Goal: Information Seeking & Learning: Learn about a topic

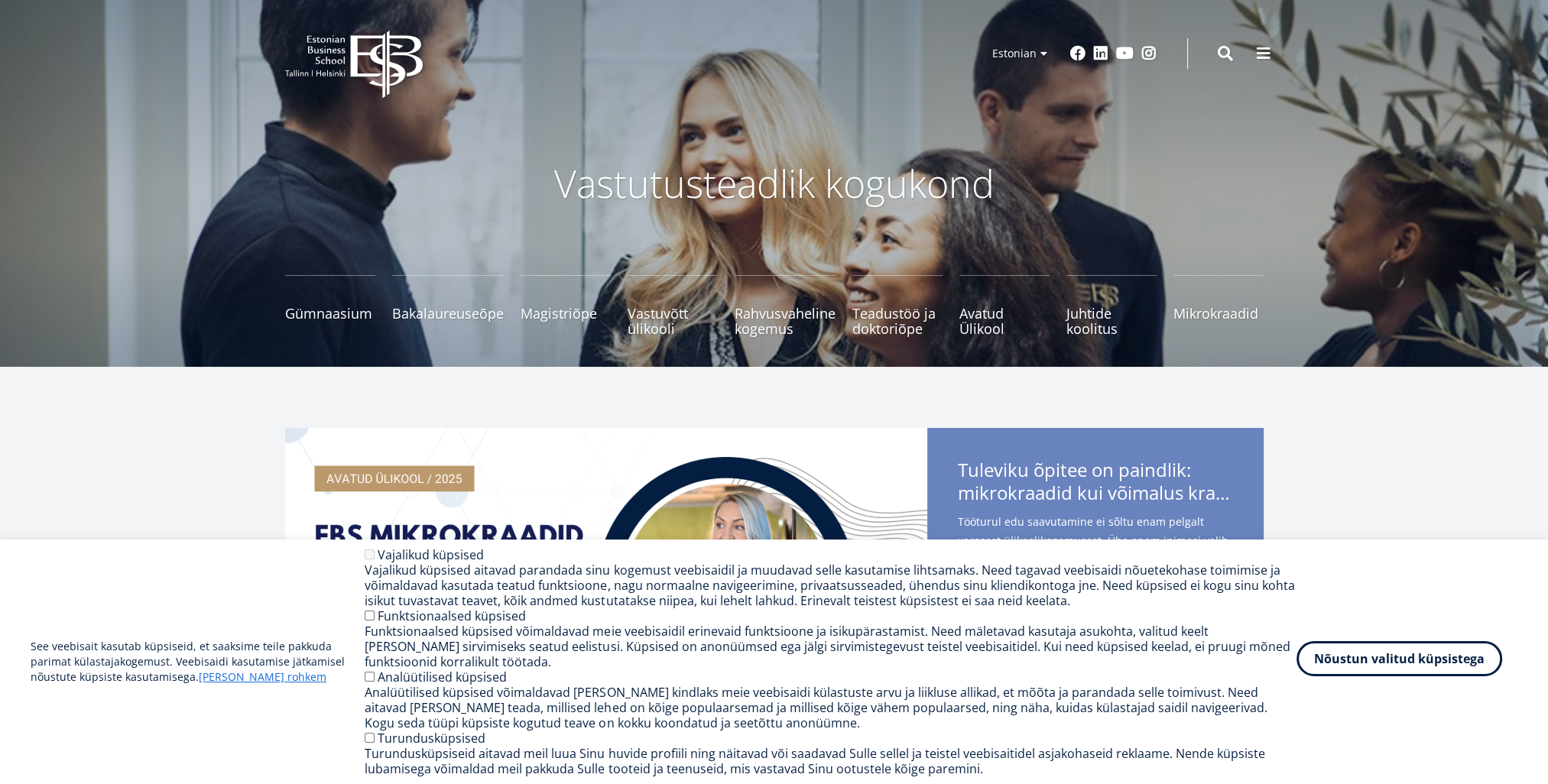
click at [1423, 665] on button "Nõustun valitud küpsistega" at bounding box center [1399, 659] width 205 height 35
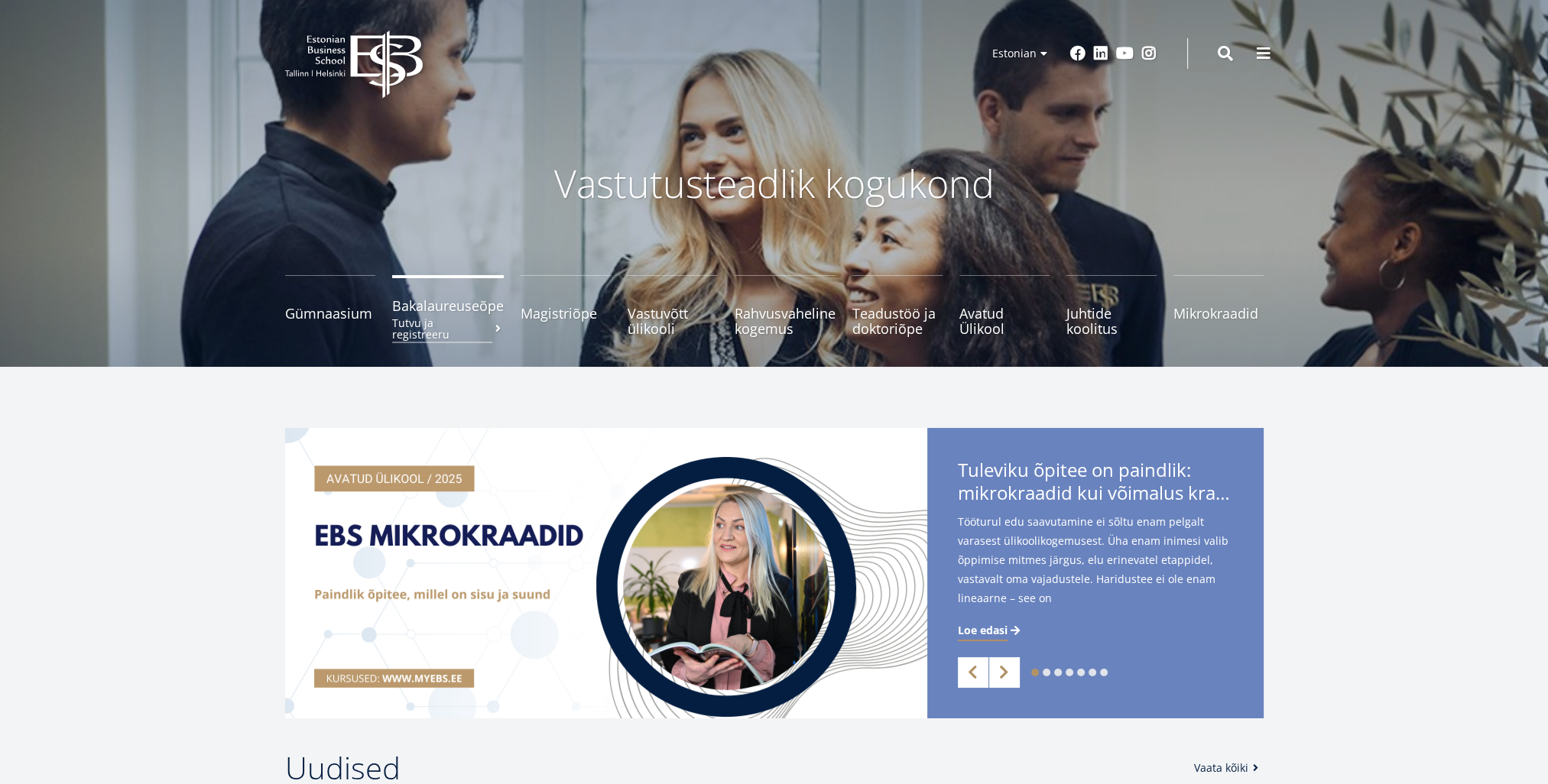
click at [422, 312] on span "Bakalaureuseõpe Tutvu ja registreeru" at bounding box center [448, 306] width 112 height 15
click at [566, 315] on link "Magistriõpe Tutvu ja registreeru" at bounding box center [566, 305] width 91 height 61
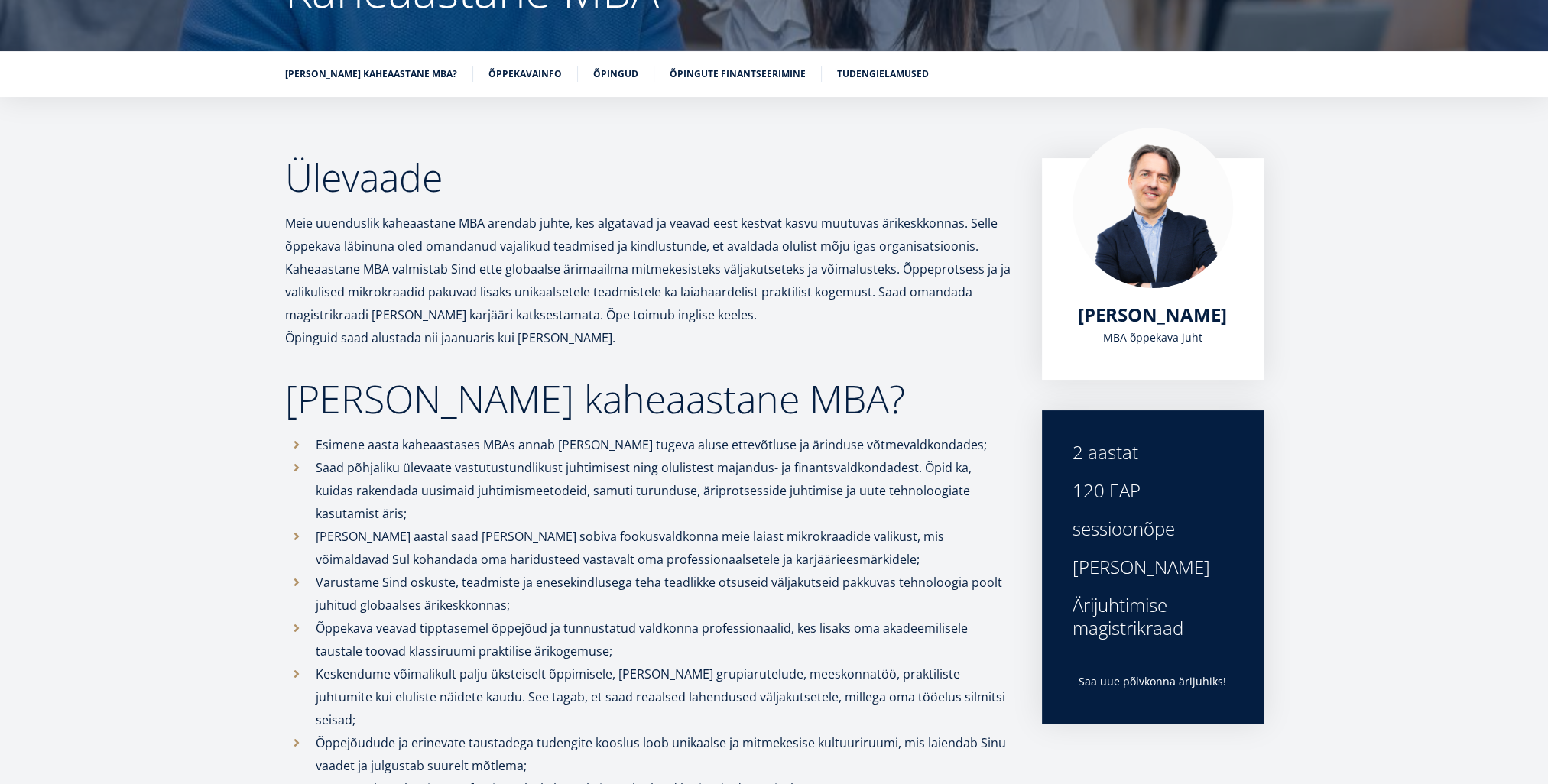
scroll to position [183, 0]
